Goal: Navigation & Orientation: Find specific page/section

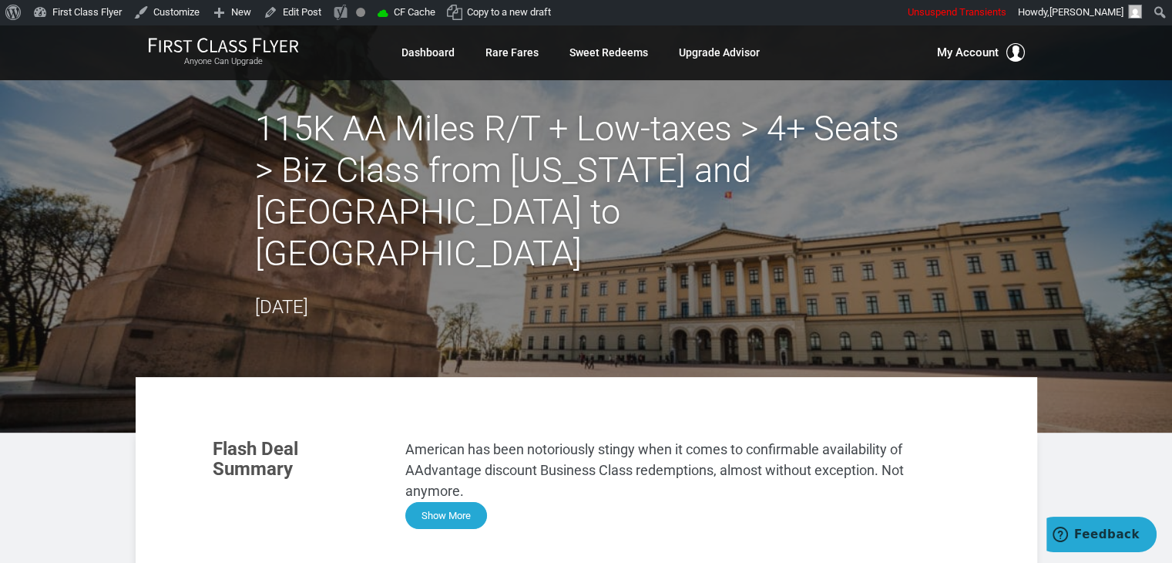
click at [454, 502] on button "Show More" at bounding box center [446, 515] width 82 height 27
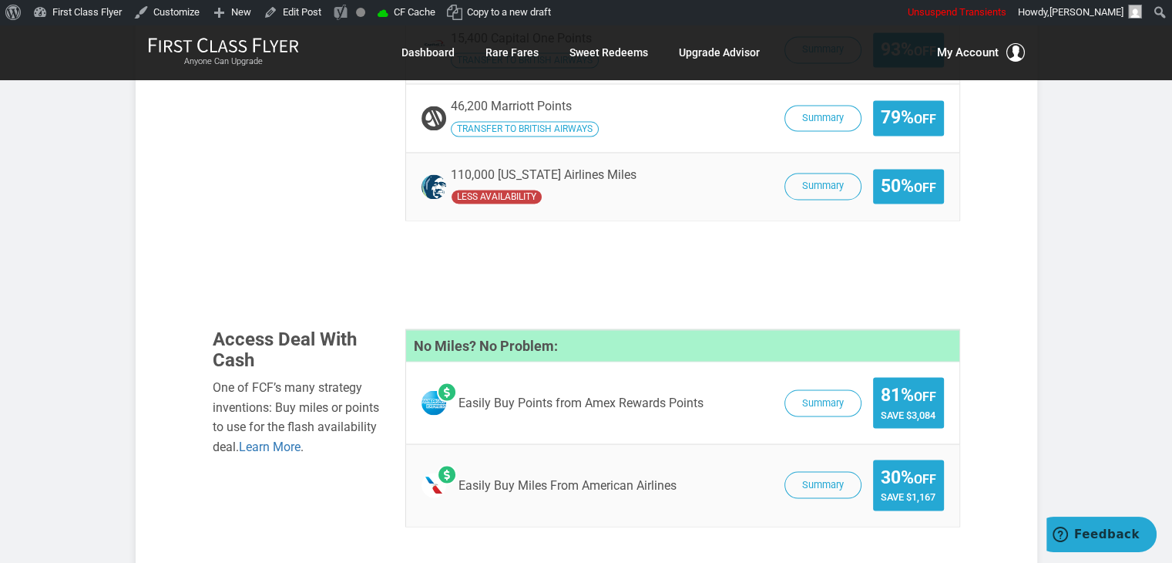
scroll to position [2657, 0]
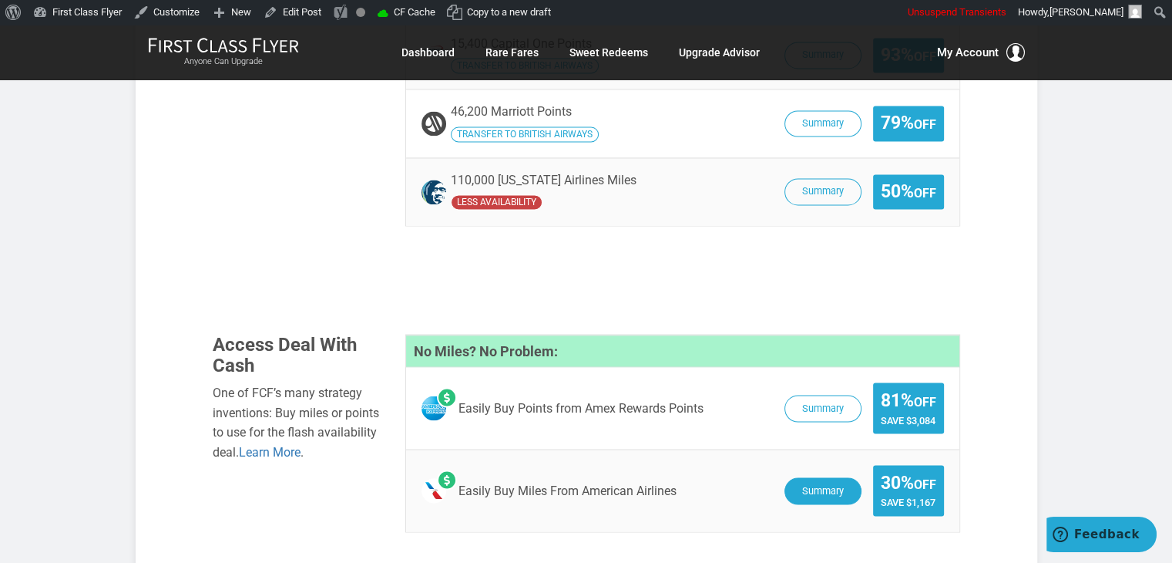
click at [835, 477] on button "Summary" at bounding box center [822, 490] width 77 height 27
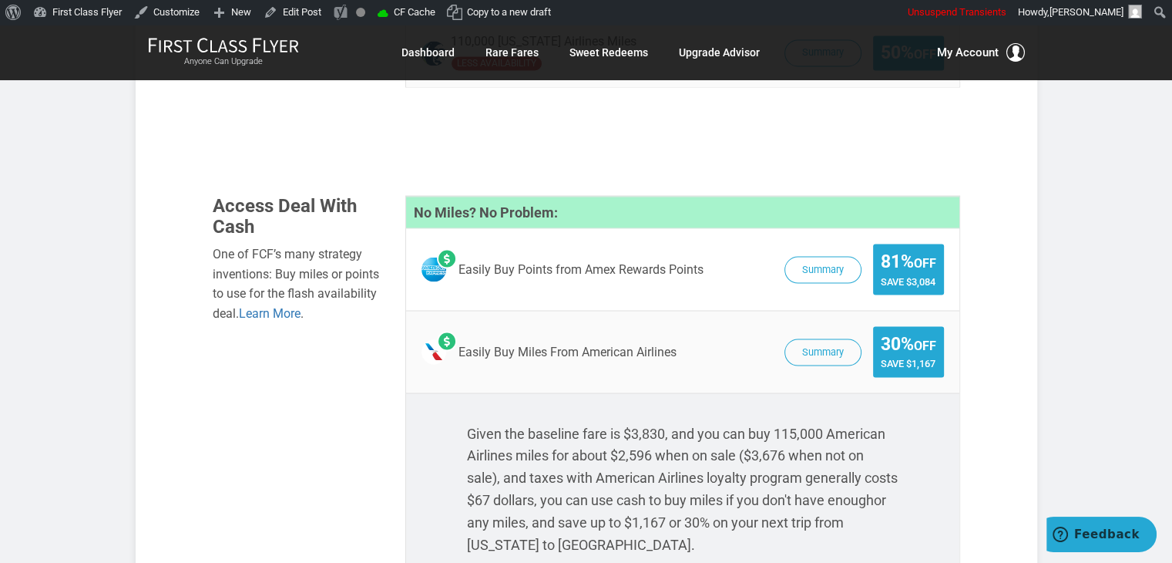
scroll to position [2820, 0]
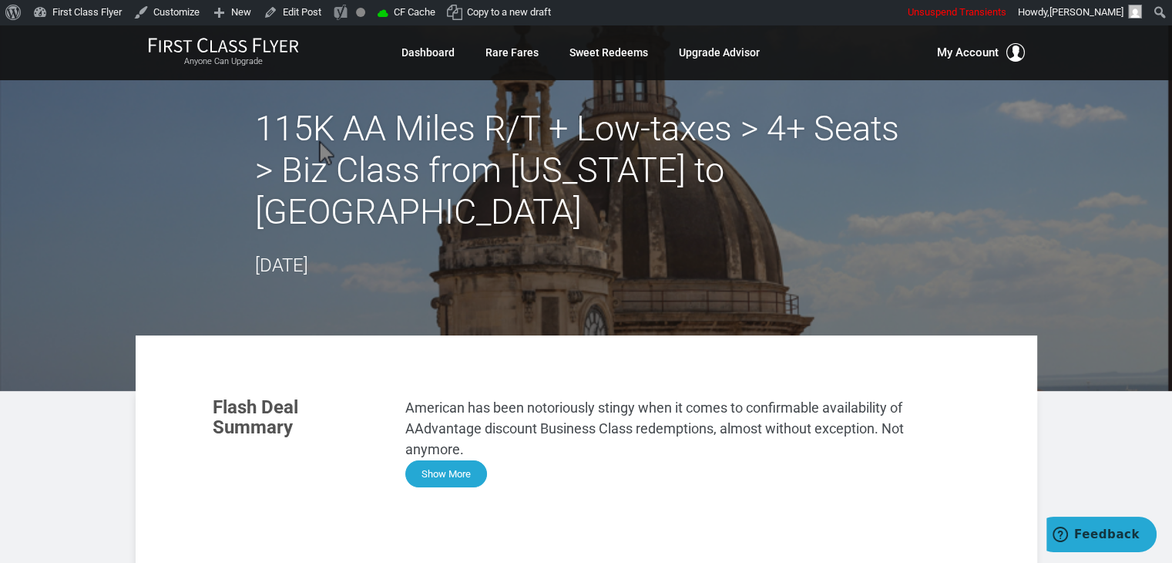
click at [444, 460] on button "Show More" at bounding box center [446, 473] width 82 height 27
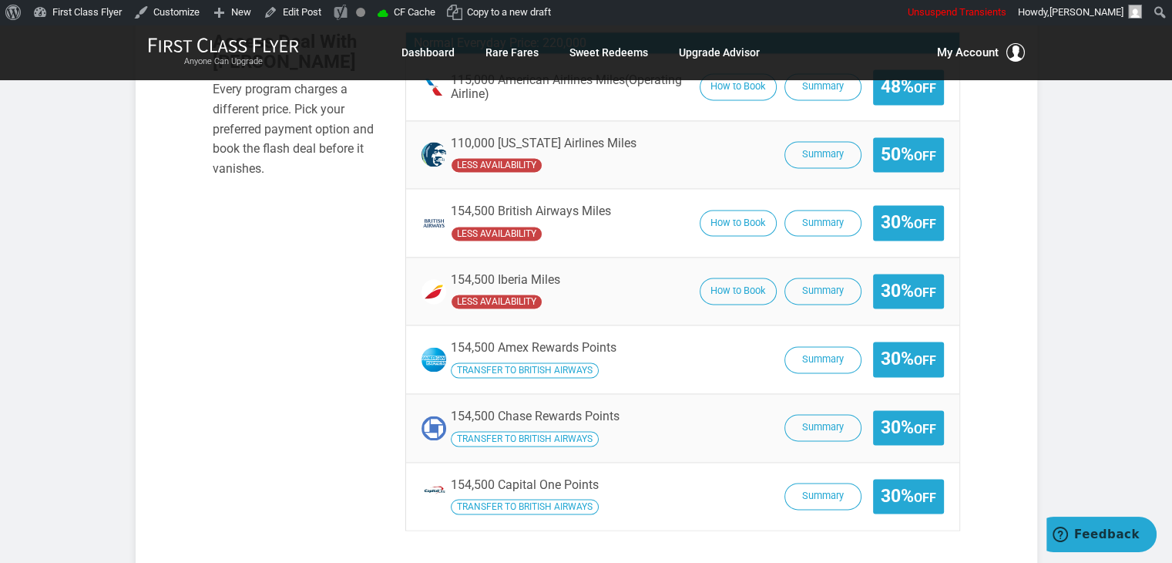
scroll to position [2273, 0]
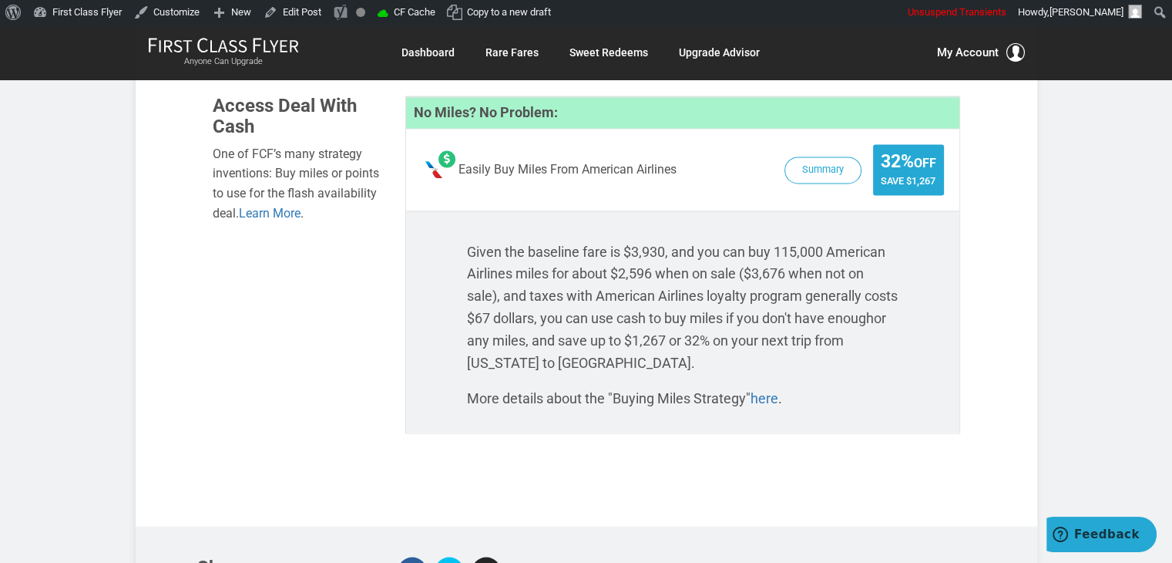
scroll to position [2704, 0]
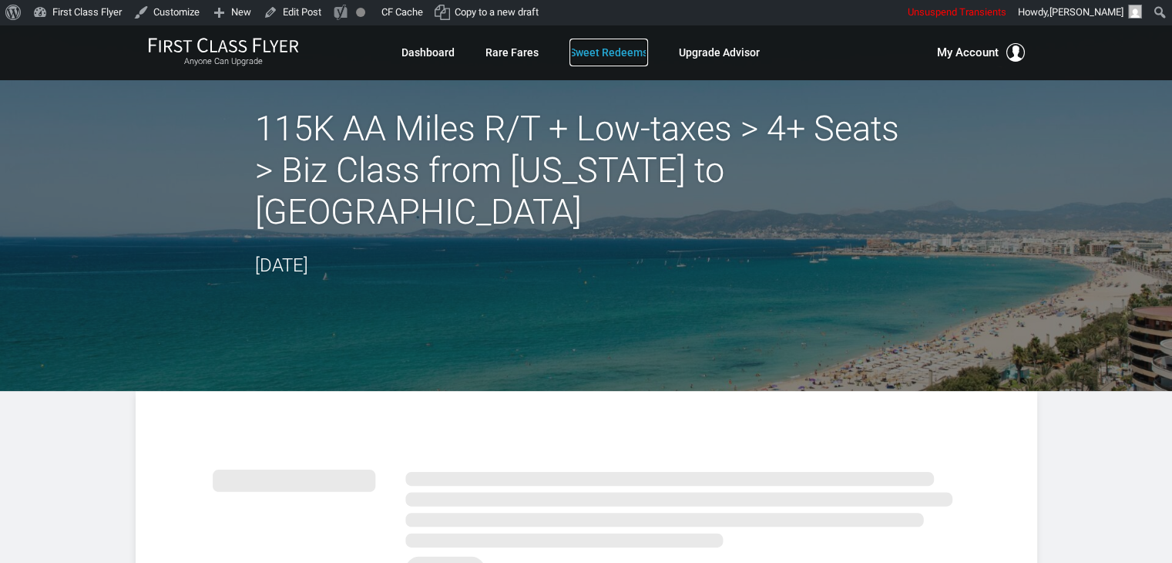
click at [618, 51] on link "Sweet Redeems" at bounding box center [608, 53] width 79 height 28
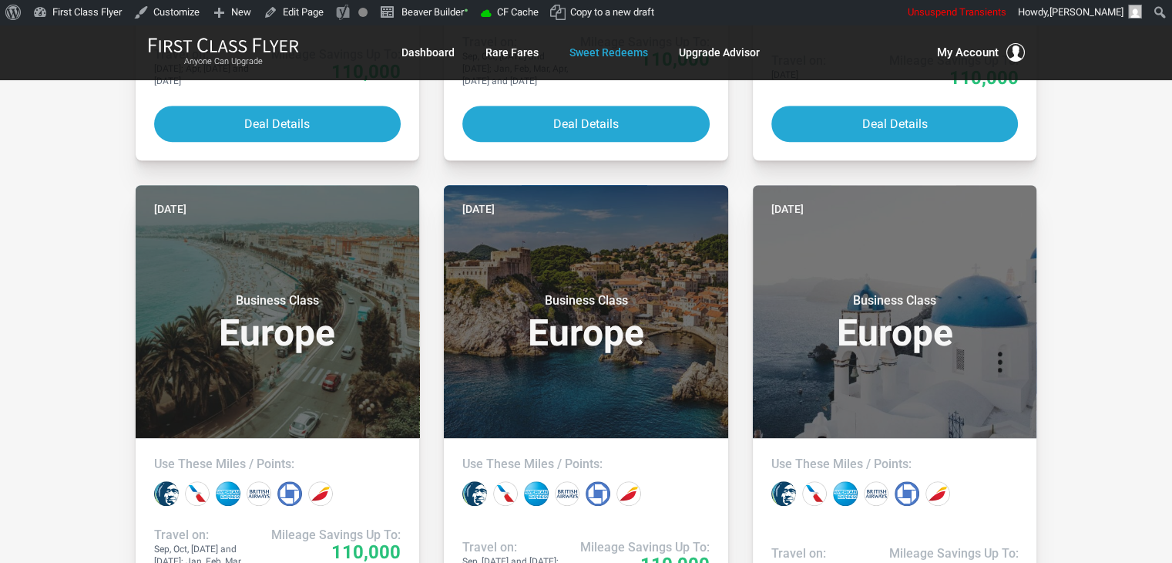
scroll to position [1221, 0]
